Goal: Check status: Check status

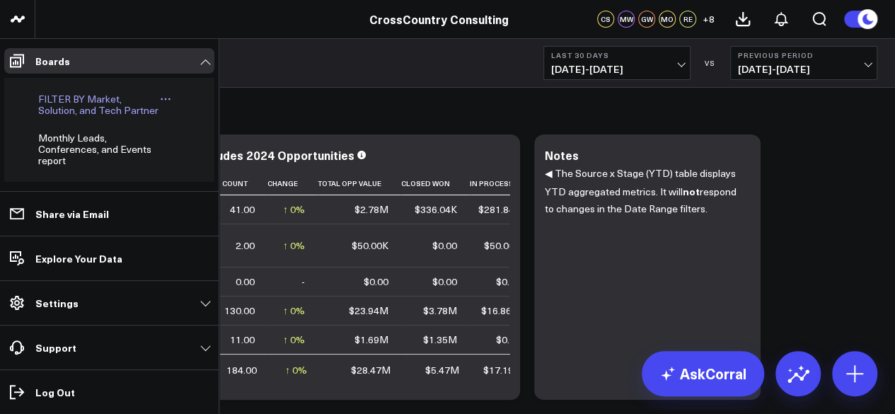
scroll to position [420, 0]
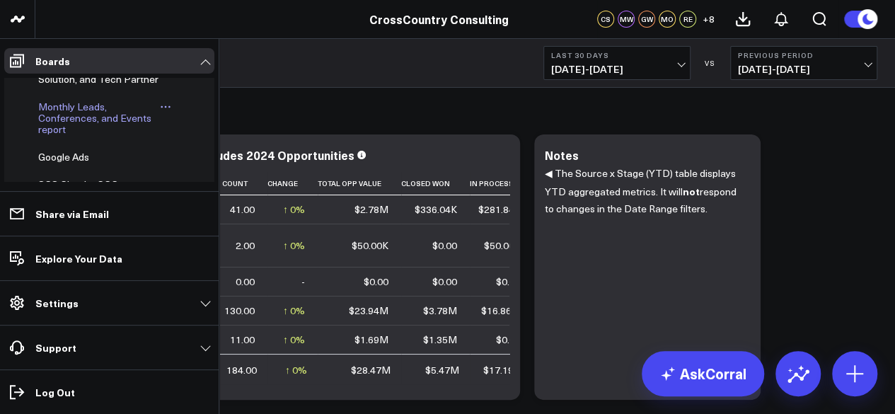
click at [72, 136] on span "Monthly Leads, Conferences, and Events report" at bounding box center [94, 118] width 113 height 36
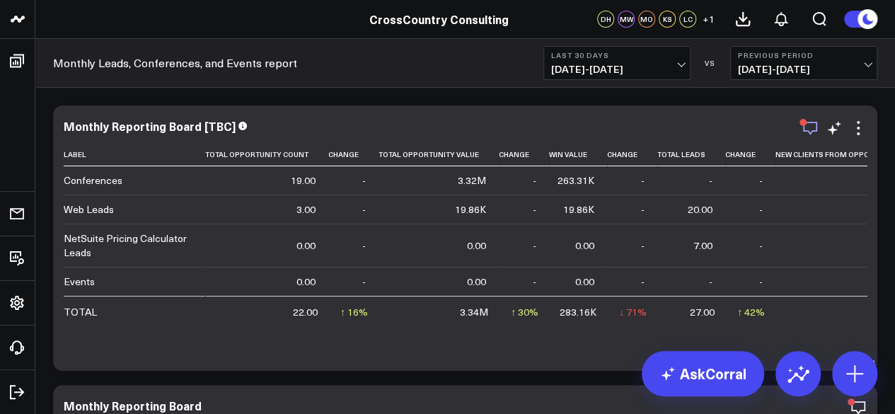
click at [809, 132] on icon "button" at bounding box center [809, 128] width 17 height 17
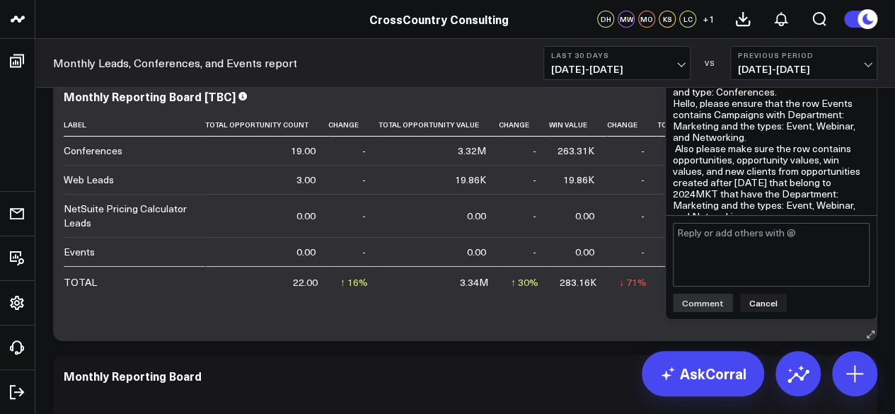
scroll to position [30, 0]
click at [516, 82] on div "Monthly Leads, Conferences, and Events report Last 30 Days [DATE] - [DATE] VS P…" at bounding box center [464, 63] width 859 height 49
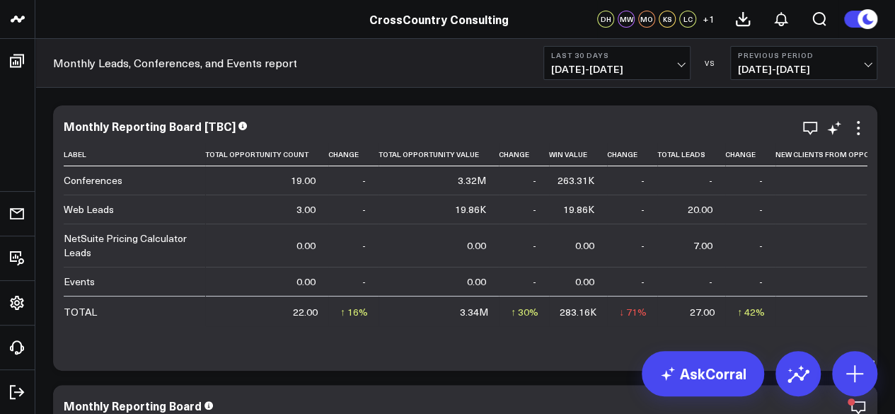
scroll to position [41, 0]
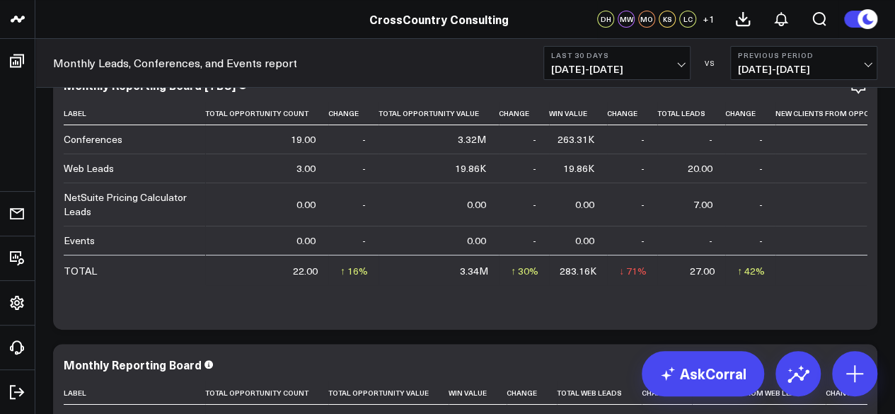
click at [615, 57] on b "Last 30 Days" at bounding box center [617, 55] width 132 height 8
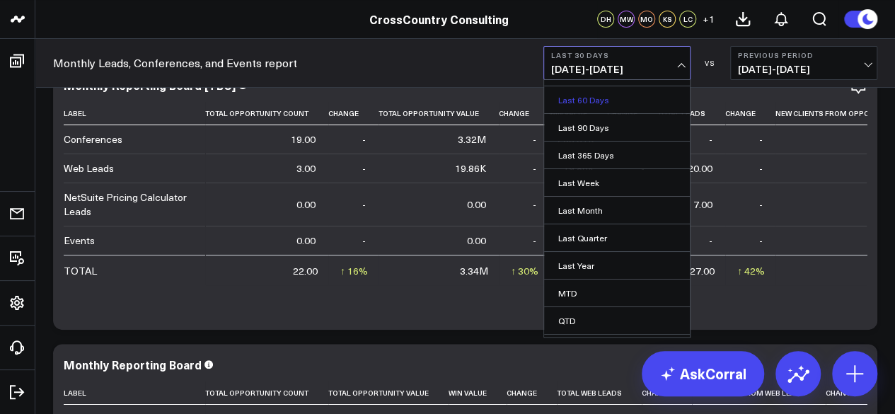
scroll to position [106, 0]
click at [590, 310] on link "YTD" at bounding box center [617, 318] width 146 height 27
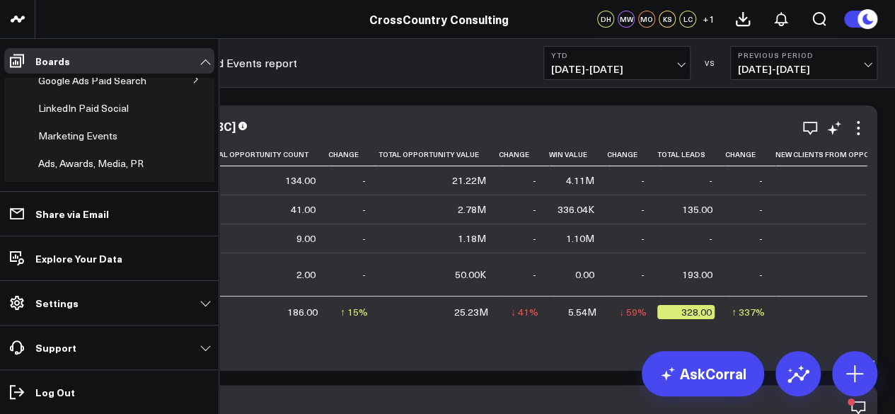
scroll to position [208, 0]
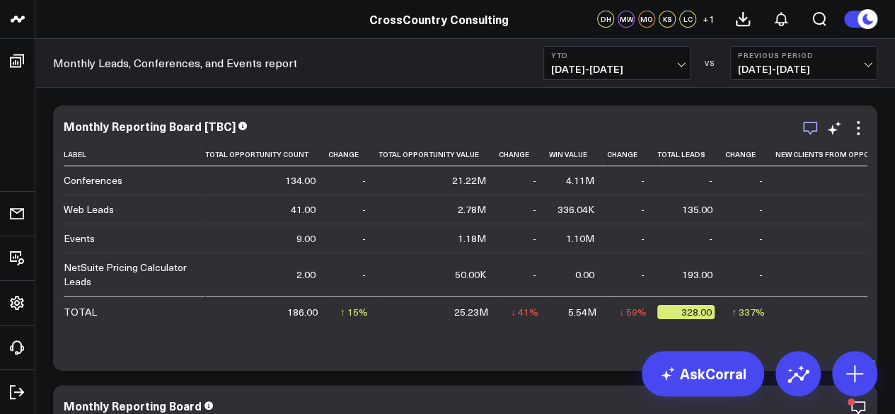
click at [810, 131] on icon "button" at bounding box center [810, 128] width 14 height 13
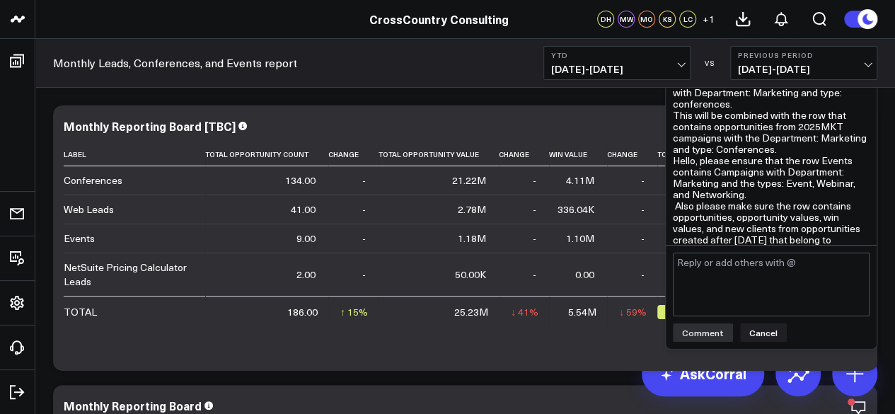
scroll to position [211, 0]
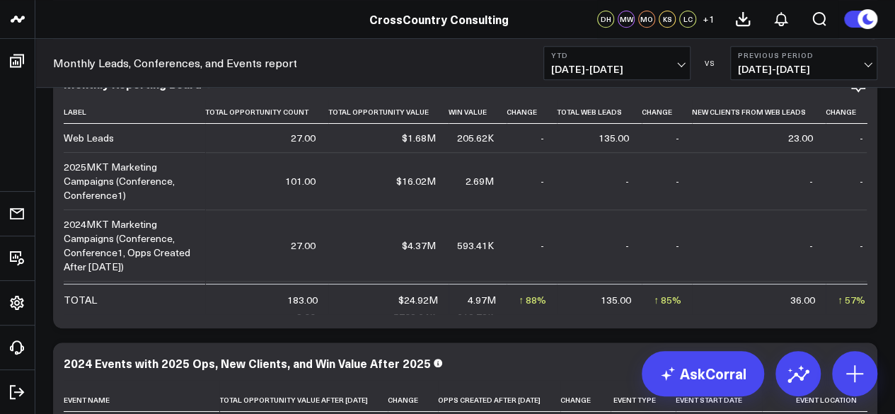
scroll to position [322, 0]
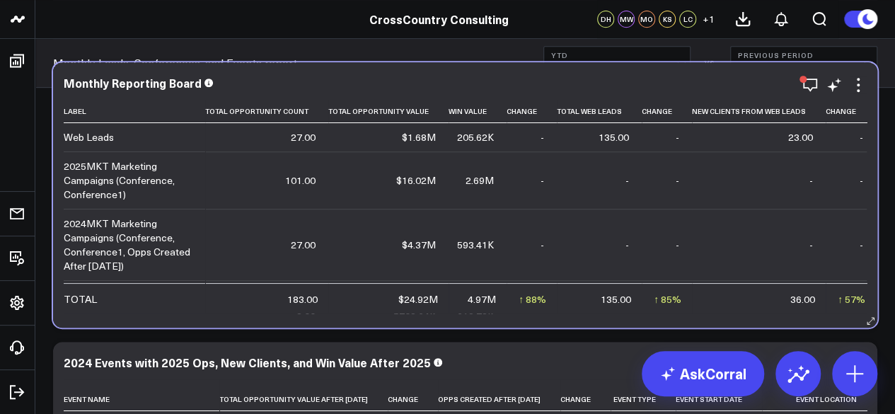
click at [414, 218] on td "$4.37M" at bounding box center [388, 244] width 120 height 71
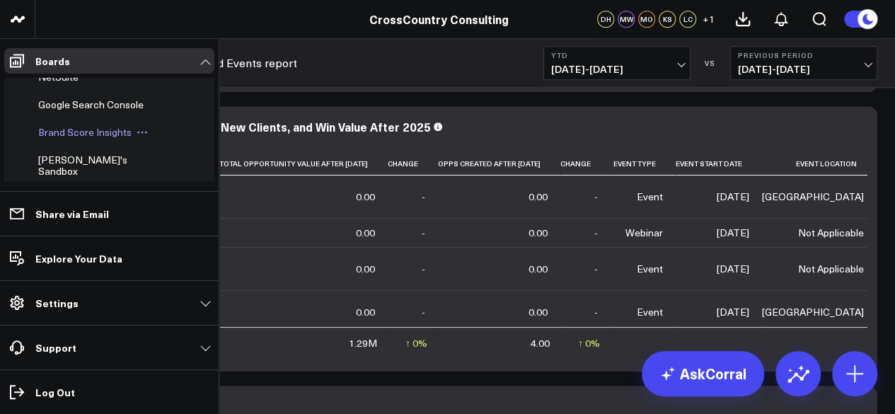
scroll to position [522, 0]
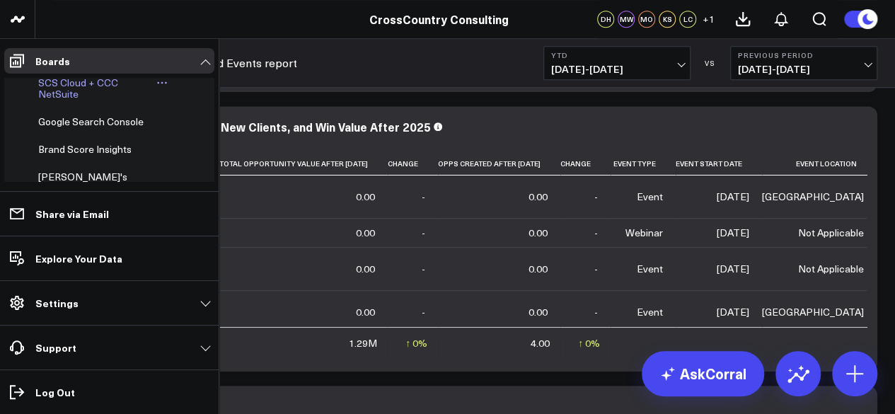
click at [63, 100] on span "SCS Cloud + CCC NetSuite" at bounding box center [78, 88] width 80 height 25
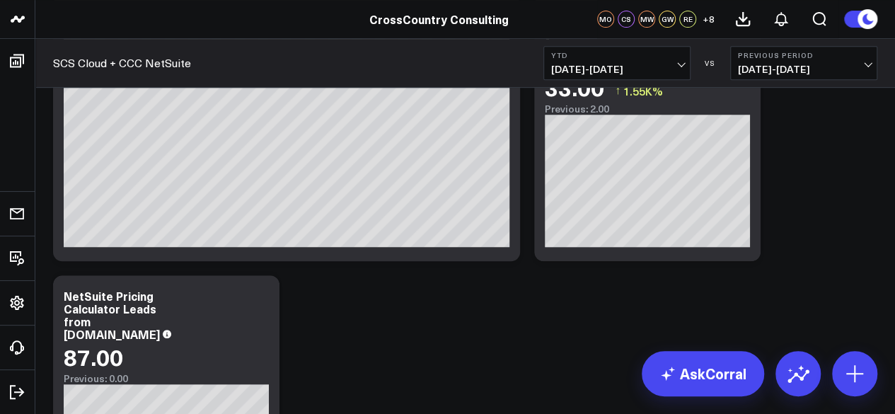
scroll to position [3428, 0]
